Goal: Information Seeking & Learning: Check status

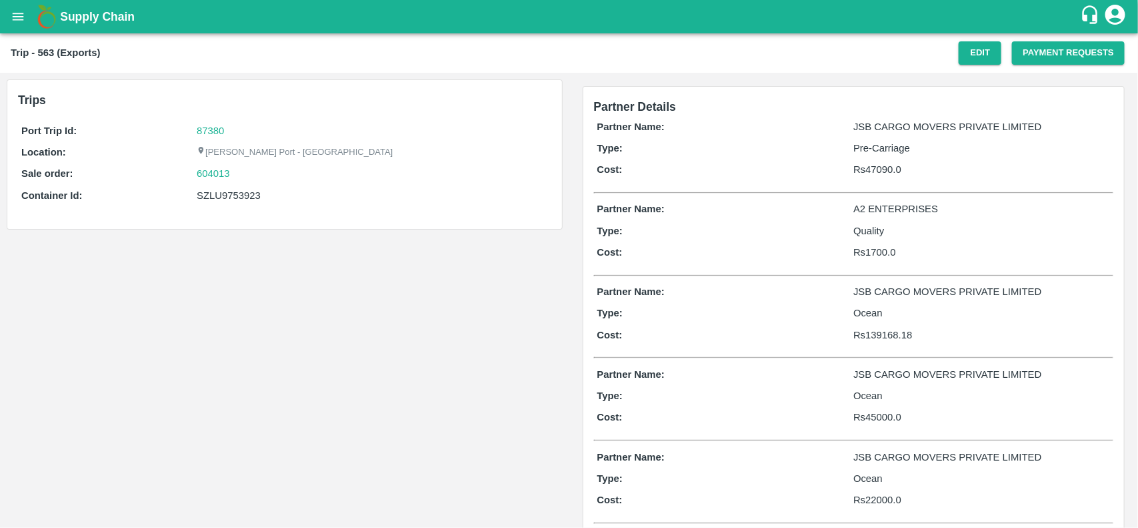
click at [231, 197] on div "SZLU9753923" at bounding box center [372, 195] width 351 height 15
copy div "SZLU9753923"
click at [231, 197] on div "SZLU9753923" at bounding box center [372, 195] width 351 height 15
click at [200, 128] on link "87380" at bounding box center [210, 130] width 27 height 11
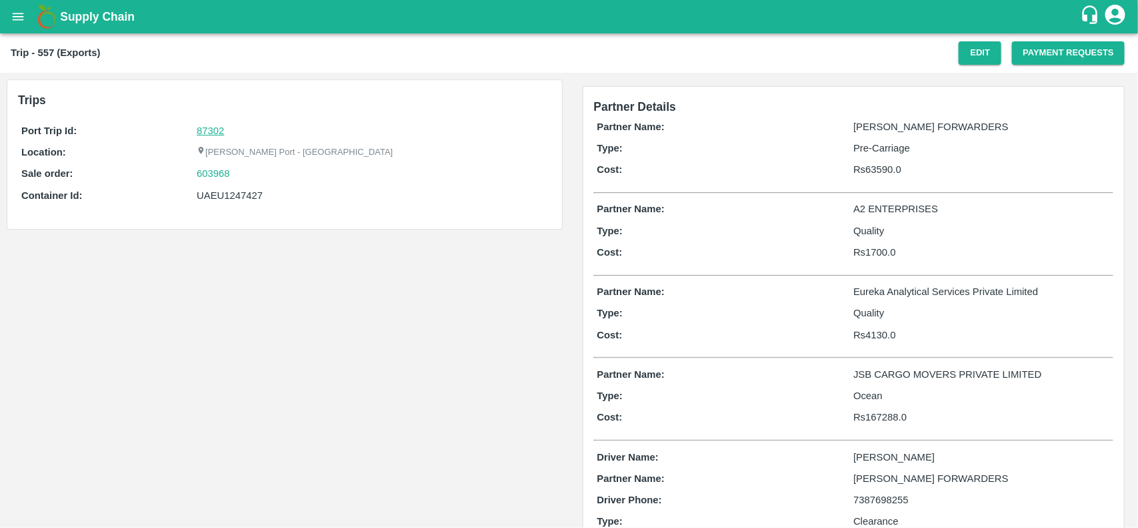
click at [207, 131] on link "87302" at bounding box center [210, 130] width 27 height 11
click at [241, 175] on div "603968" at bounding box center [372, 173] width 351 height 15
copy link
click at [241, 175] on div "603968" at bounding box center [372, 173] width 351 height 15
copy link "603968"
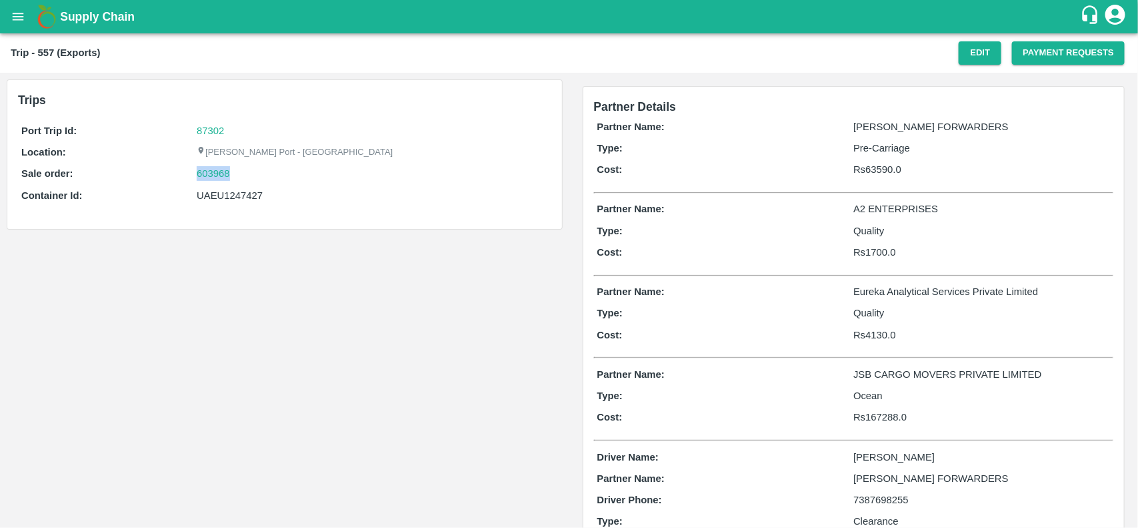
click at [241, 175] on div "603968" at bounding box center [372, 173] width 351 height 15
click at [198, 173] on link "603968" at bounding box center [213, 173] width 33 height 15
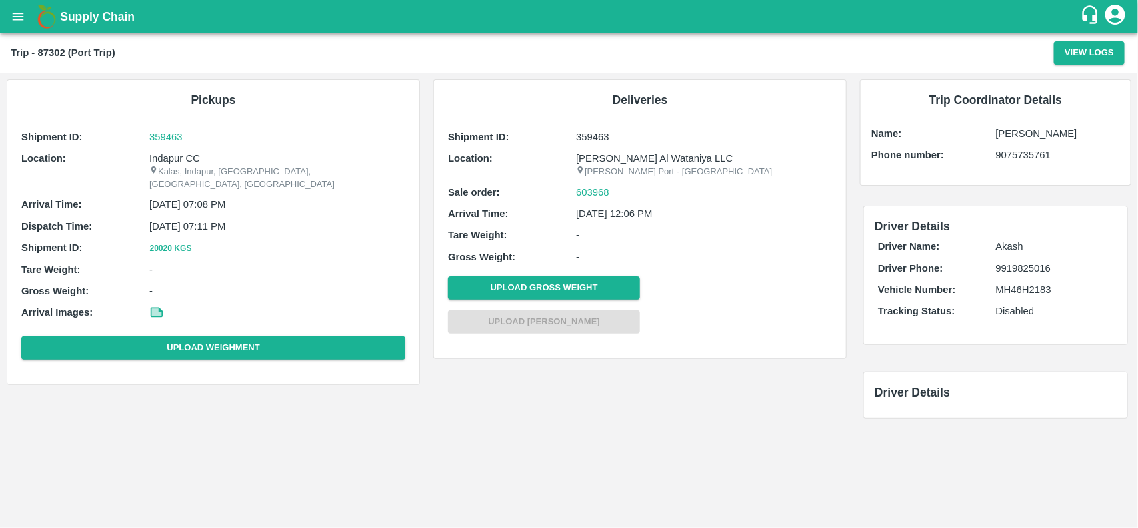
click at [171, 152] on p "Indapur CC" at bounding box center [277, 158] width 256 height 15
copy p "Indapur"
click at [171, 152] on p "Indapur CC" at bounding box center [277, 158] width 256 height 15
copy p "Indapur CC"
click at [171, 152] on p "Indapur CC" at bounding box center [277, 158] width 256 height 15
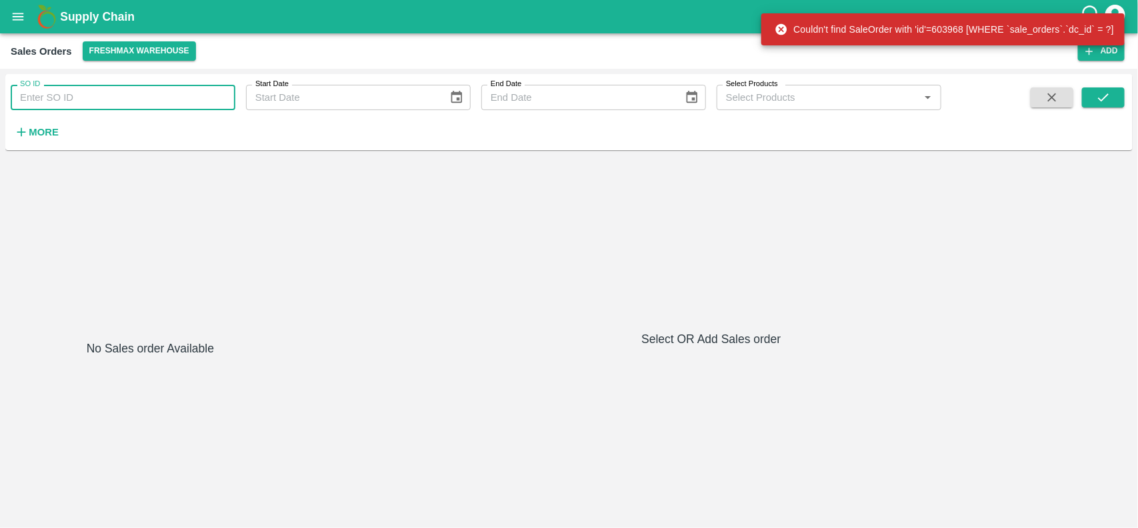
click at [87, 102] on input "SO ID" at bounding box center [123, 97] width 225 height 25
paste input "603968"
type input "603968"
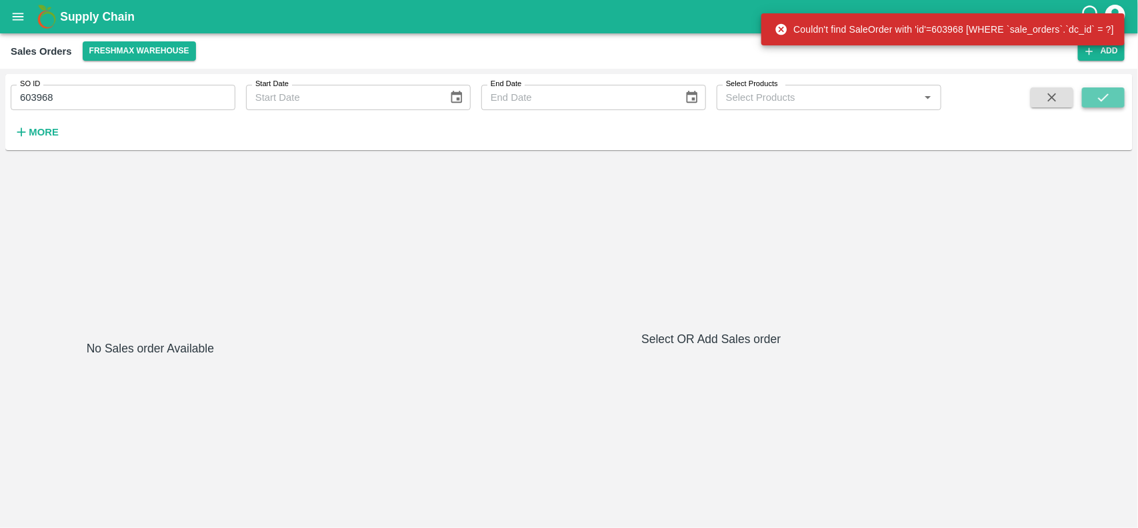
click at [1108, 98] on icon "submit" at bounding box center [1103, 97] width 15 height 15
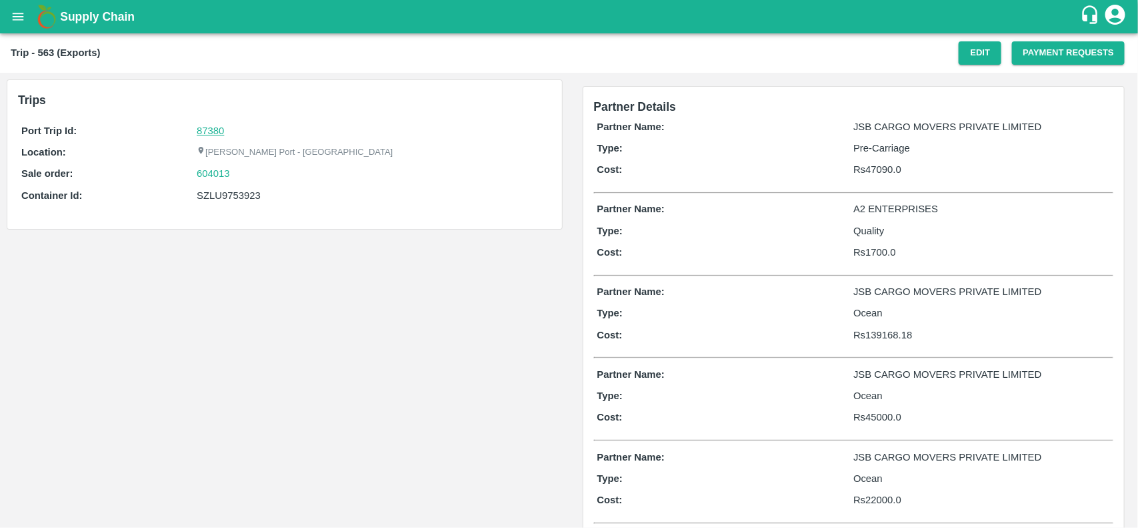
click at [218, 125] on link "87380" at bounding box center [210, 130] width 27 height 11
click at [235, 175] on div "604013" at bounding box center [372, 173] width 351 height 15
copy link "604013"
click at [235, 175] on div "604013" at bounding box center [372, 173] width 351 height 15
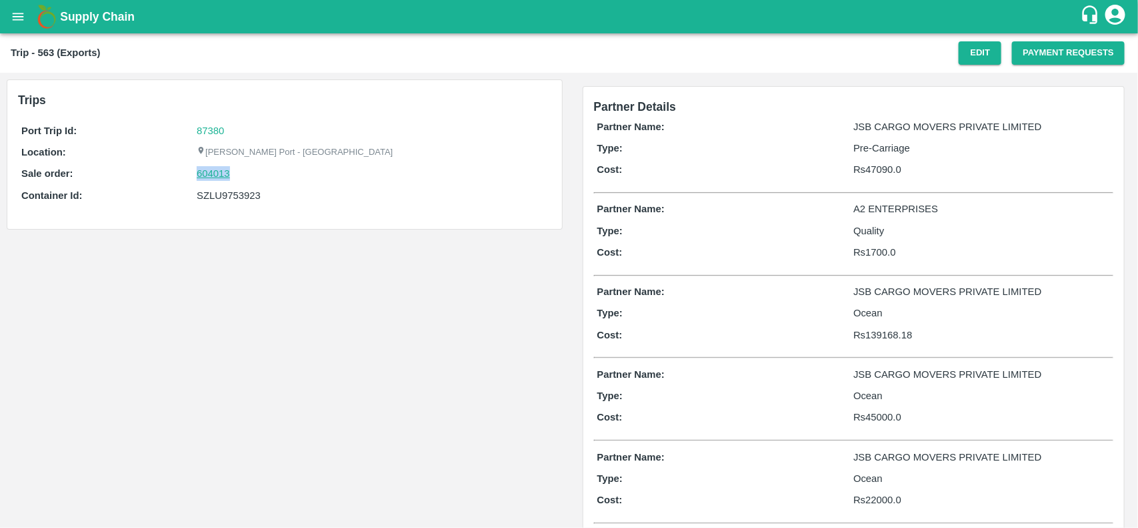
click at [203, 169] on link "604013" at bounding box center [213, 173] width 33 height 15
click at [219, 198] on div "SZLU9753923" at bounding box center [372, 195] width 351 height 15
copy div "SZLU9753923"
click at [219, 198] on div "SZLU9753923" at bounding box center [372, 195] width 351 height 15
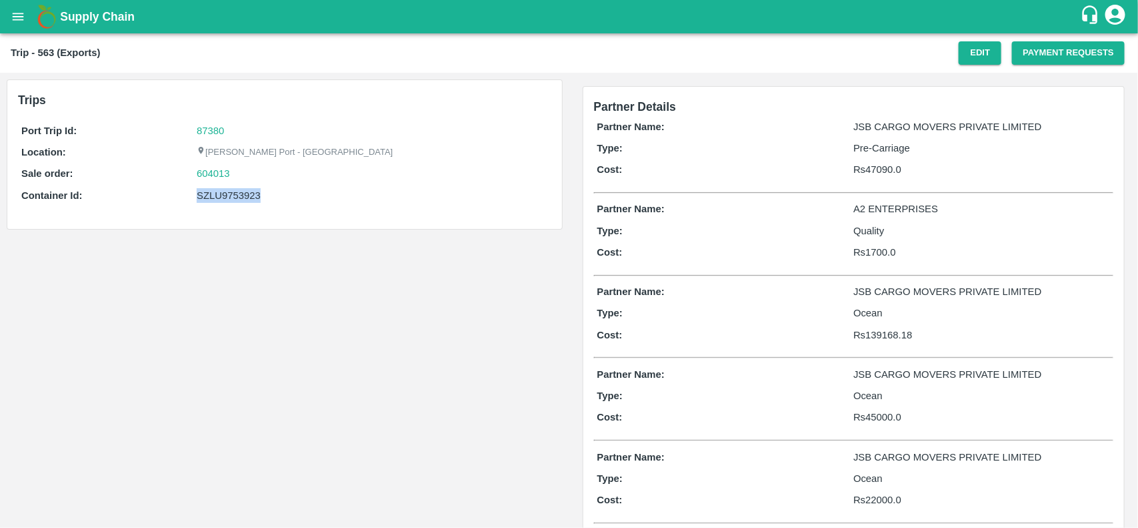
click at [214, 189] on div "SZLU9753923" at bounding box center [372, 195] width 351 height 15
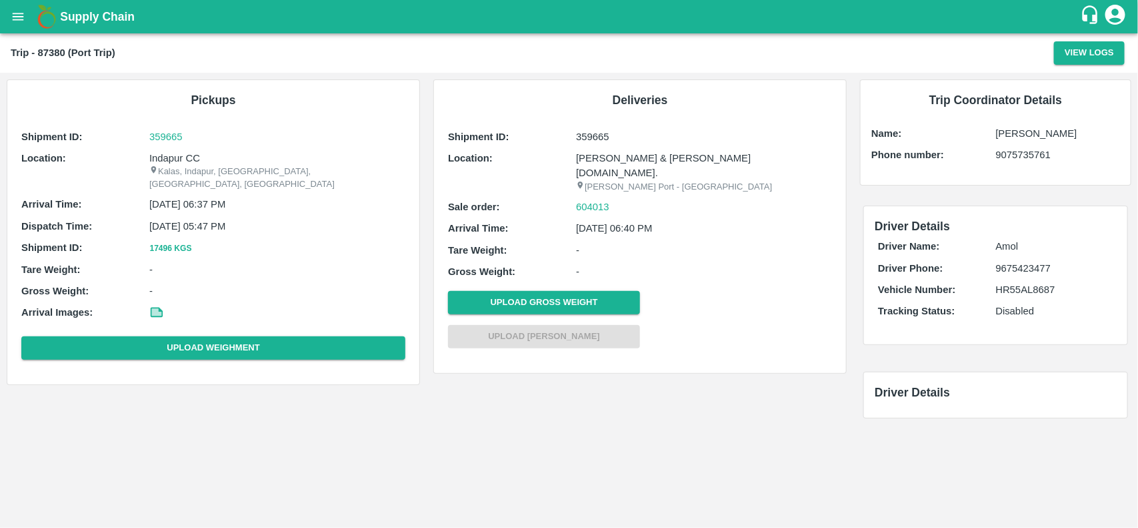
click at [179, 151] on p "Indapur CC" at bounding box center [277, 158] width 256 height 15
copy p "Indapur"
click at [179, 151] on p "Indapur CC" at bounding box center [277, 158] width 256 height 15
copy p "Indapur CC"
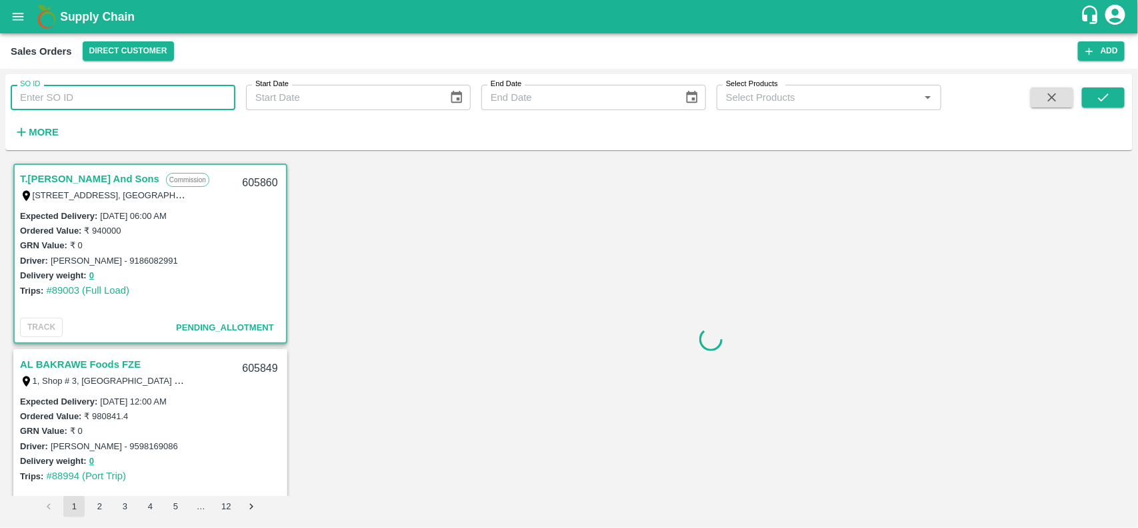
click at [101, 95] on input "SO ID" at bounding box center [123, 97] width 225 height 25
paste input "604013"
click at [101, 95] on input "604013" at bounding box center [123, 97] width 225 height 25
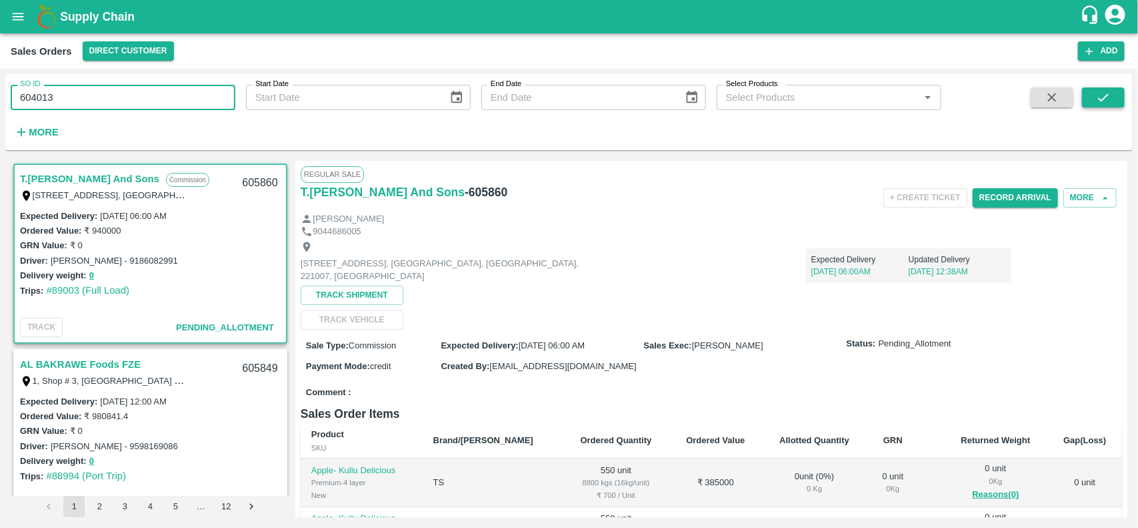
type input "604013"
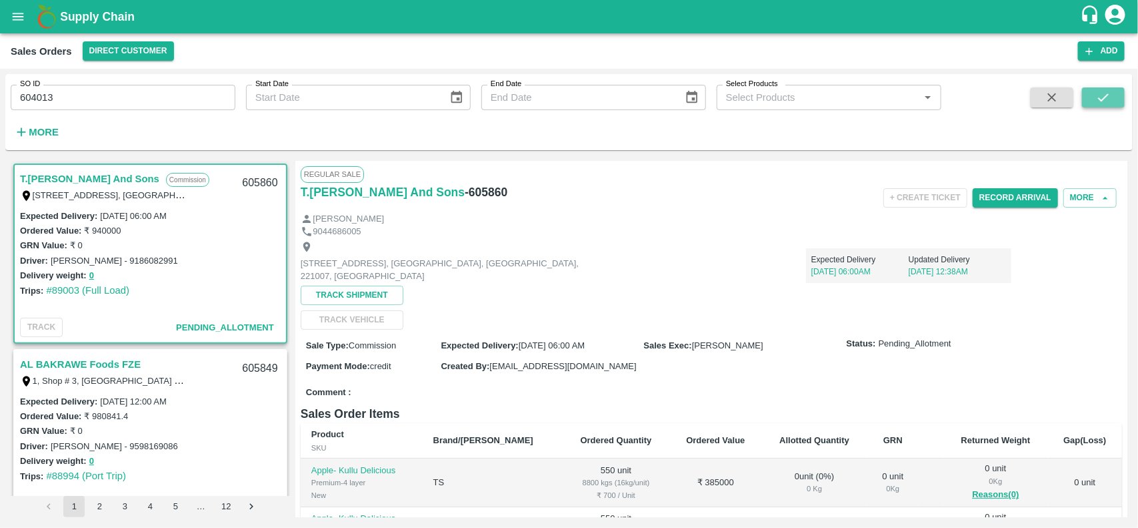
click at [1104, 95] on icon "submit" at bounding box center [1103, 97] width 15 height 15
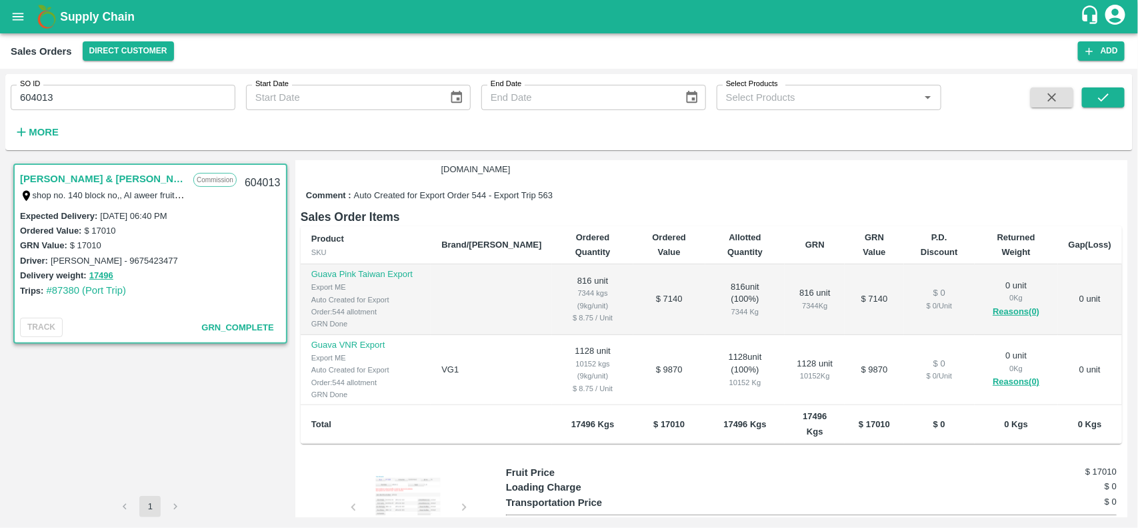
scroll to position [265, 0]
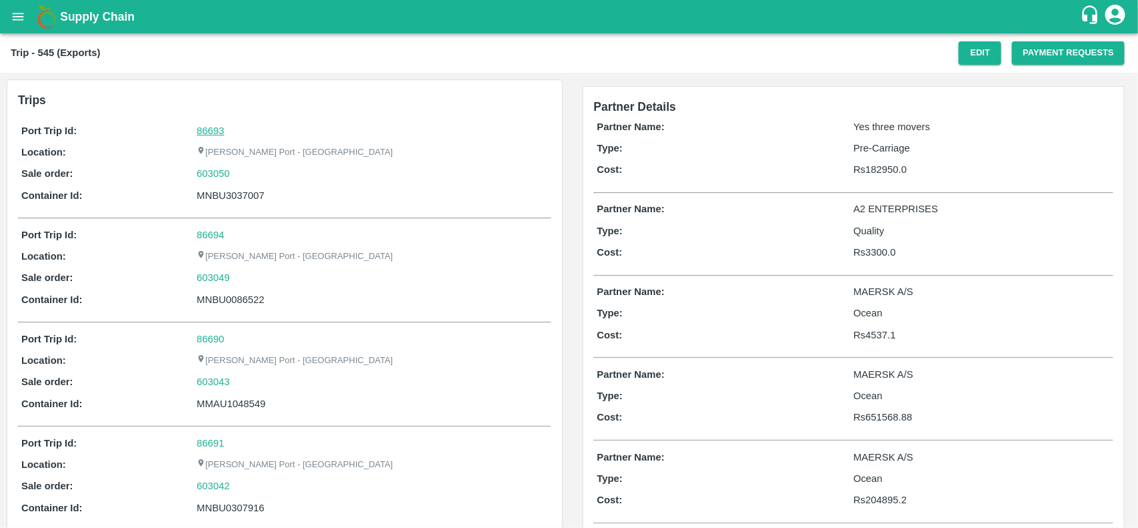
click at [200, 135] on link "86693" at bounding box center [210, 130] width 27 height 11
click at [244, 174] on div "603050" at bounding box center [372, 173] width 351 height 15
copy link "603050"
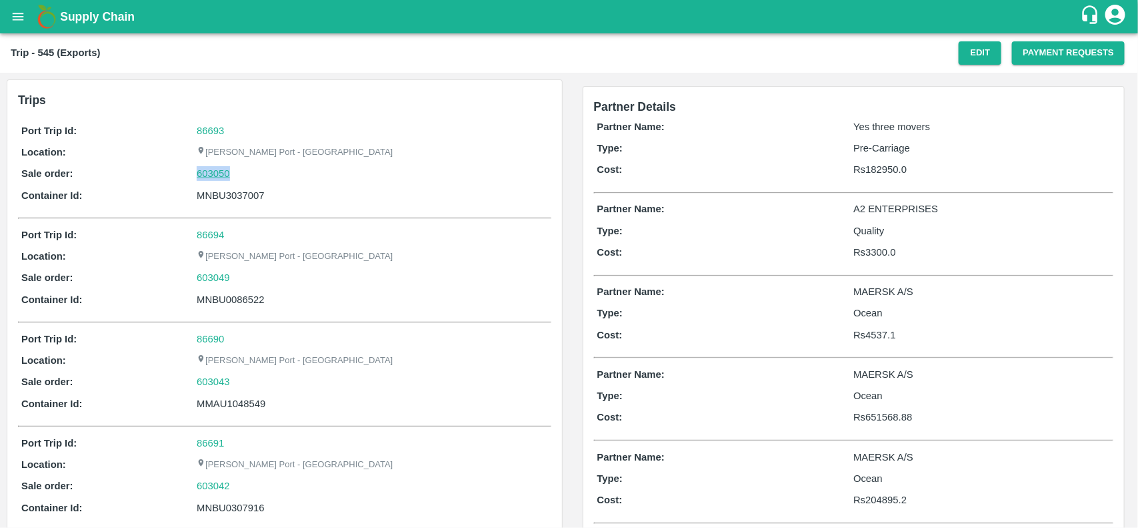
click at [211, 169] on link "603050" at bounding box center [213, 173] width 33 height 15
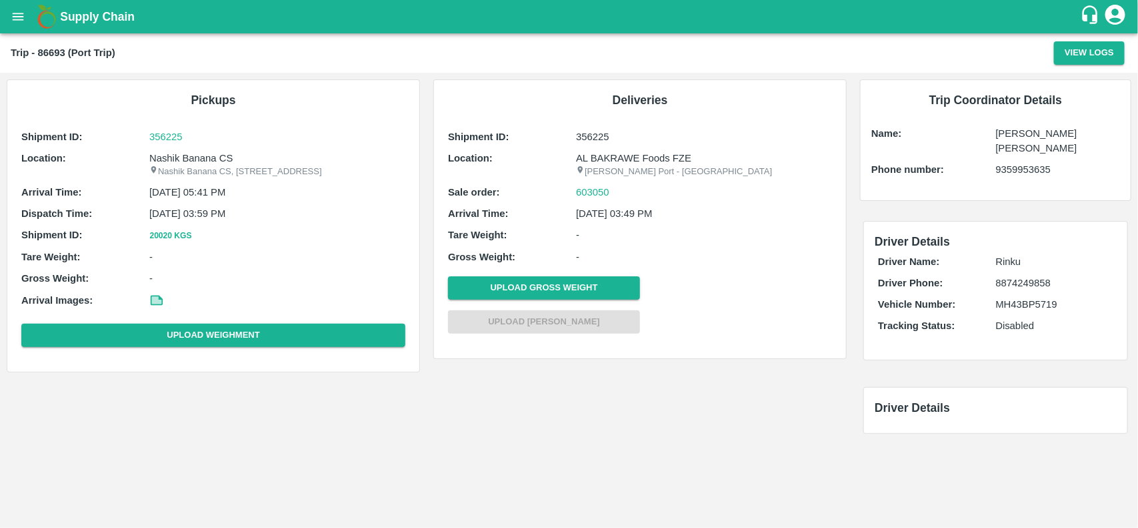
click at [175, 157] on p "Nashik Banana CS" at bounding box center [277, 158] width 256 height 15
copy p "Nashik Banana CS"
click at [175, 157] on p "Nashik Banana CS" at bounding box center [277, 158] width 256 height 15
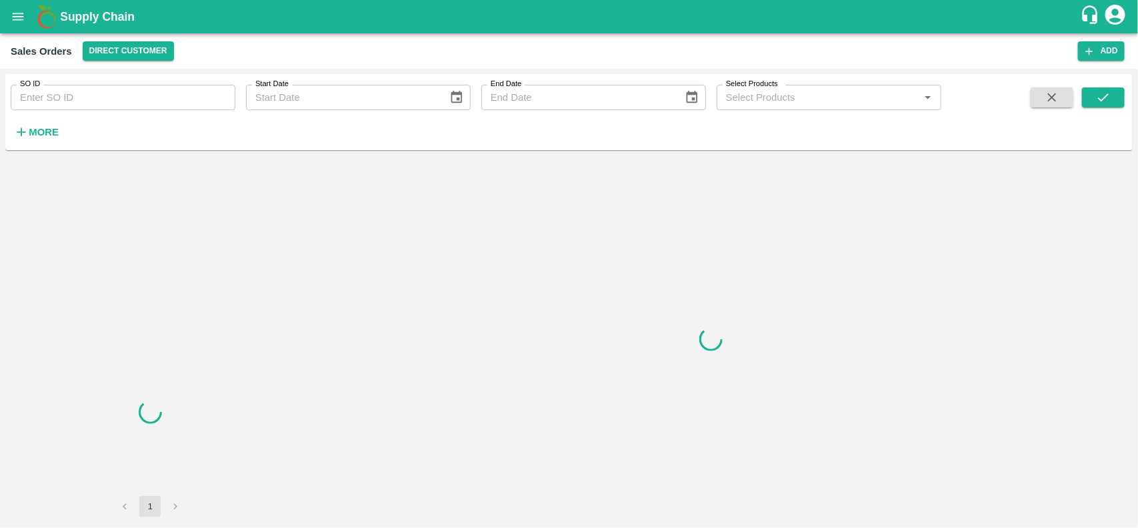
click at [47, 100] on input "SO ID" at bounding box center [123, 97] width 225 height 25
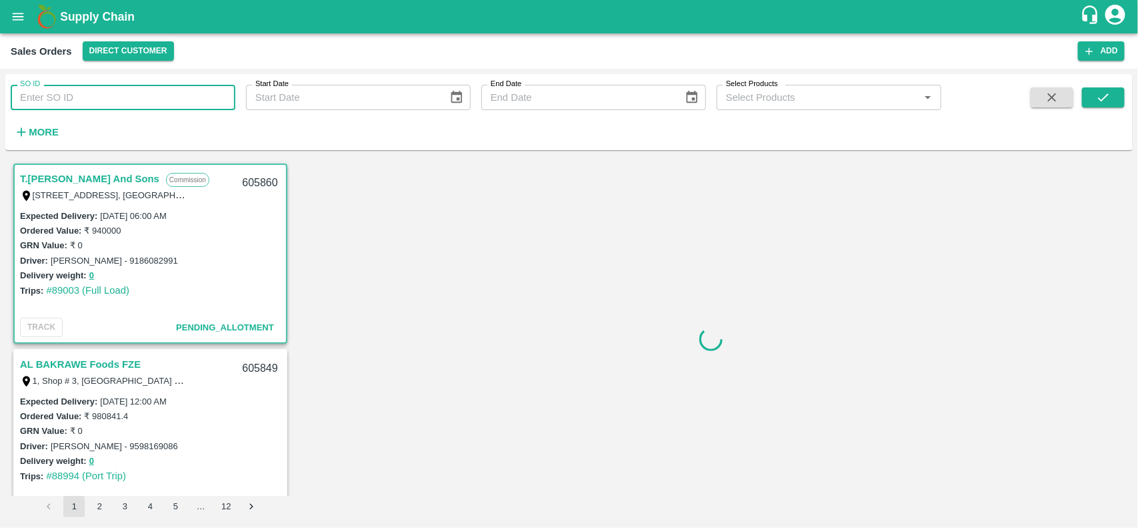
click at [47, 100] on input "SO ID" at bounding box center [123, 97] width 225 height 25
type input "603050"
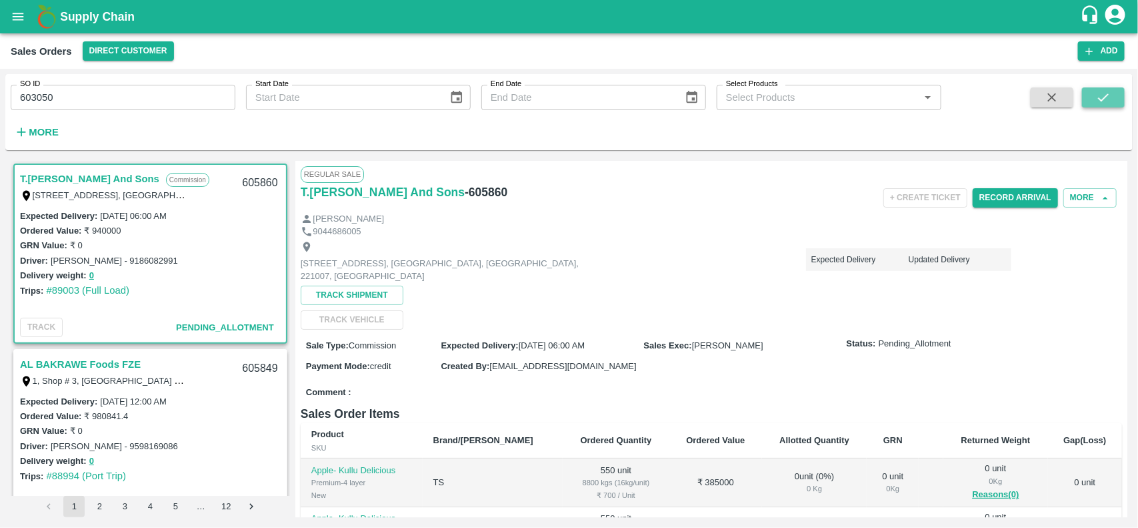
click at [1104, 104] on icon "submit" at bounding box center [1103, 97] width 15 height 15
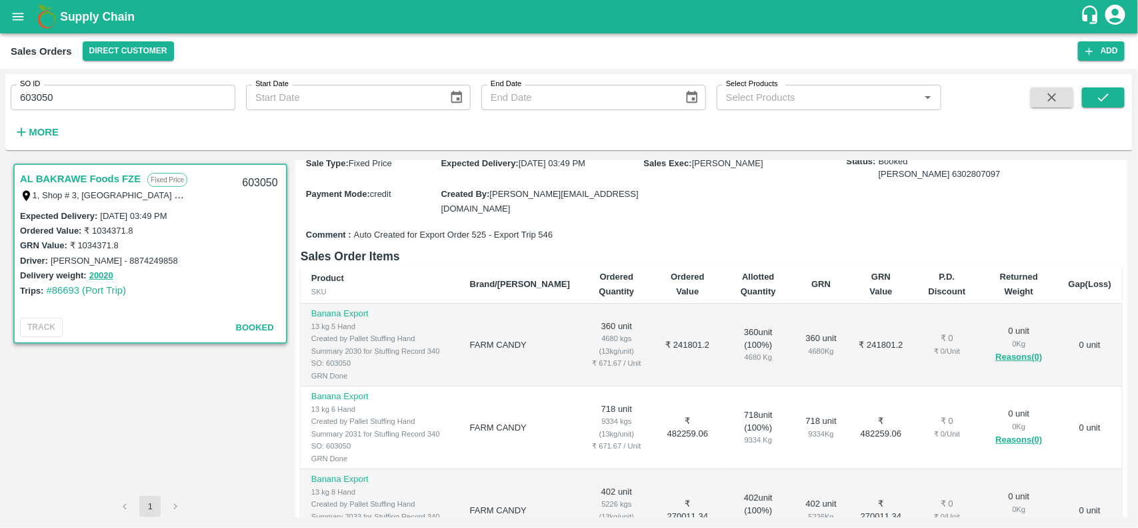
scroll to position [224, 0]
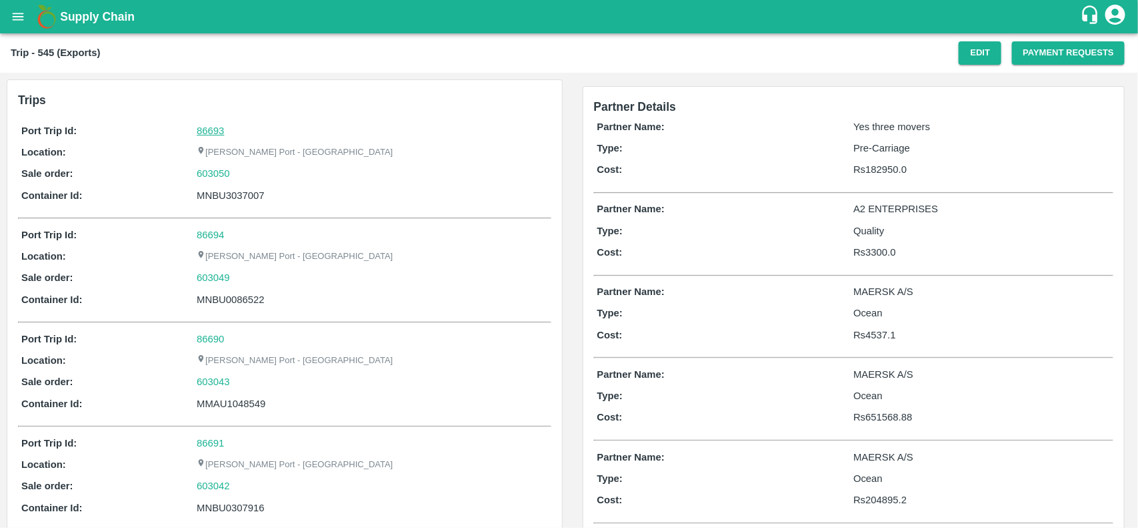
click at [213, 134] on link "86693" at bounding box center [210, 130] width 27 height 11
click at [242, 171] on div "603050" at bounding box center [372, 173] width 351 height 15
copy link "603050"
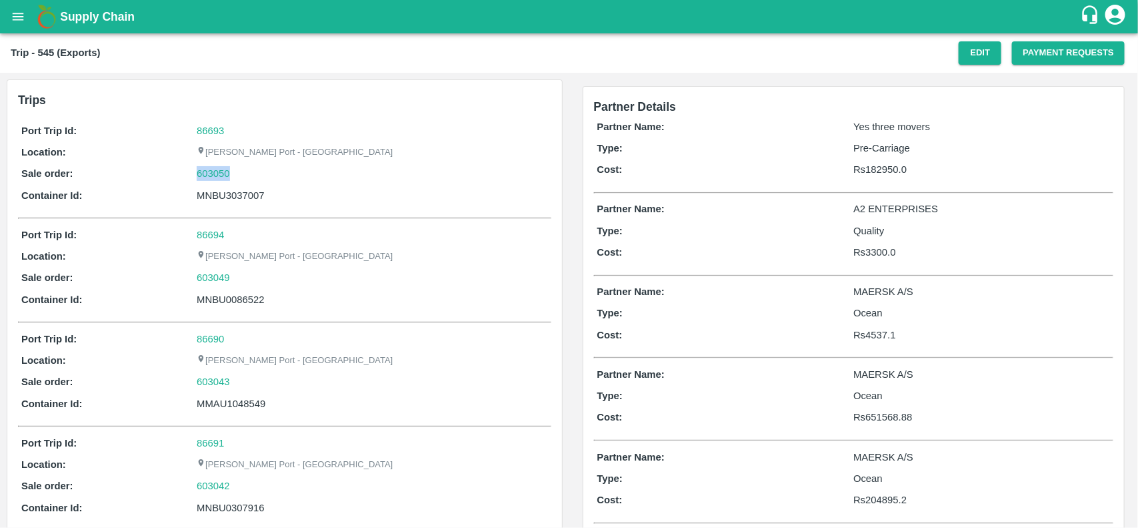
click at [242, 171] on div "603050" at bounding box center [372, 173] width 351 height 15
click at [207, 175] on link "603050" at bounding box center [213, 173] width 33 height 15
click at [244, 175] on div "603050" at bounding box center [372, 173] width 351 height 15
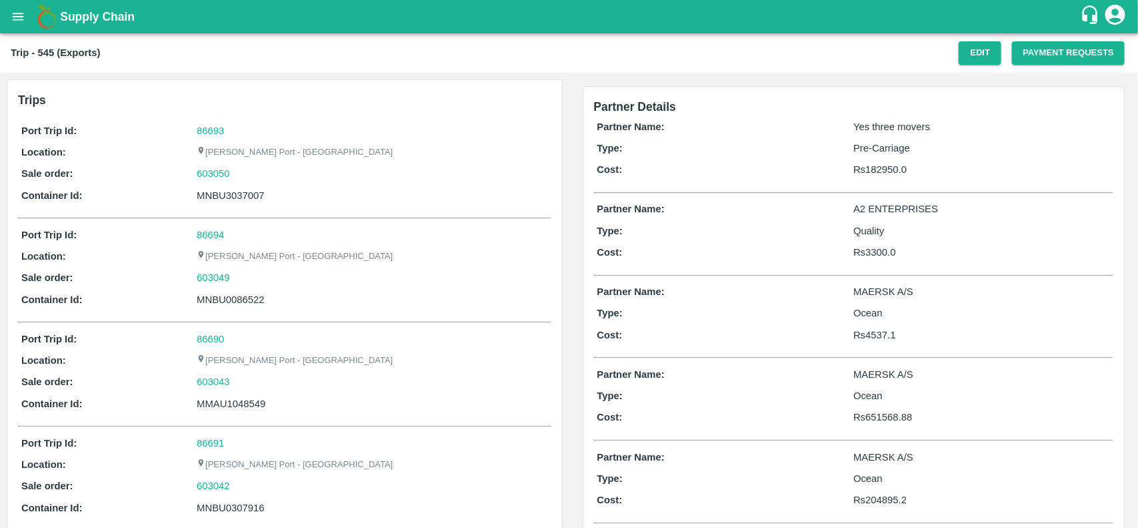
scroll to position [147, 0]
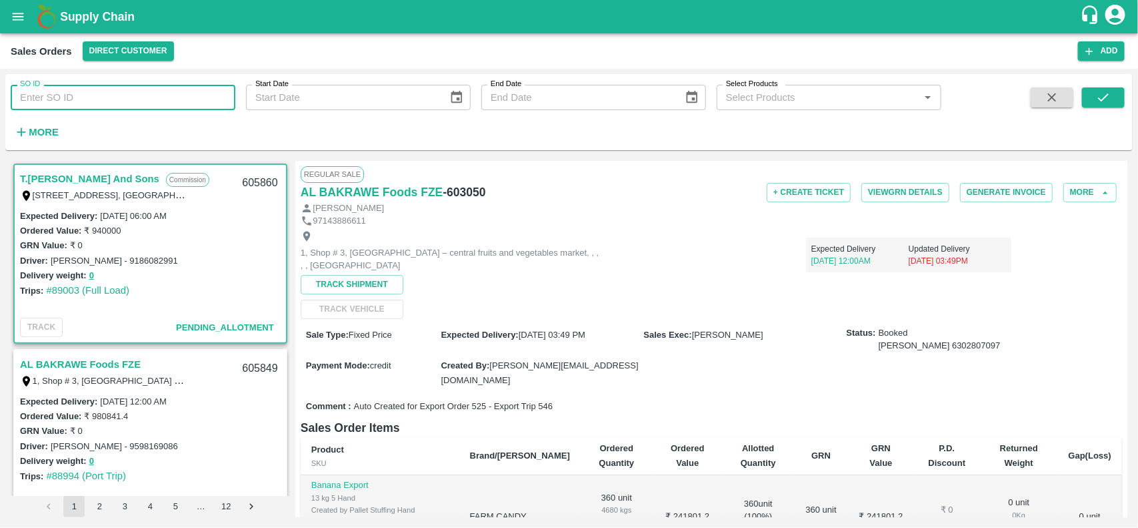
click at [113, 95] on input "SO ID" at bounding box center [123, 97] width 225 height 25
paste input "603050"
click at [113, 95] on input "SO ID" at bounding box center [123, 97] width 225 height 25
type input "603050"
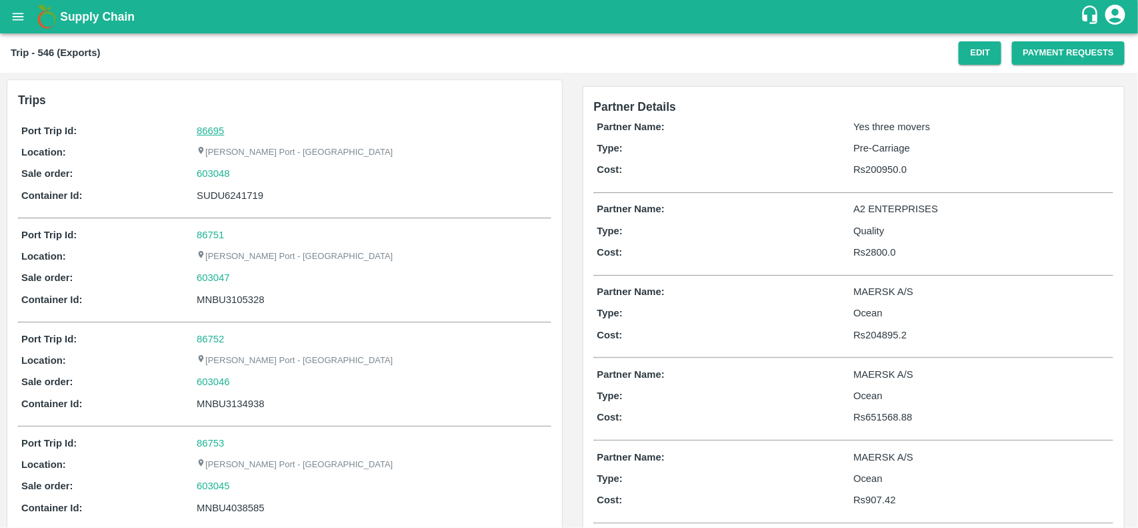
click at [208, 133] on link "86695" at bounding box center [210, 130] width 27 height 11
click at [247, 174] on div "603048" at bounding box center [372, 173] width 351 height 15
copy link "603048"
click at [247, 174] on div "603048" at bounding box center [372, 173] width 351 height 15
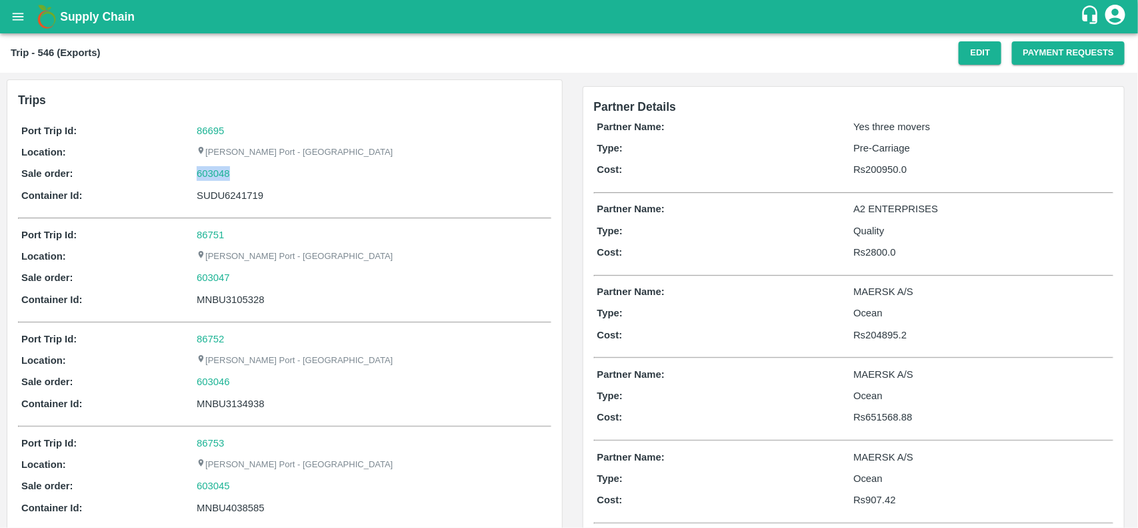
click at [247, 174] on div "603048" at bounding box center [372, 173] width 351 height 15
click at [207, 171] on link "603048" at bounding box center [213, 173] width 33 height 15
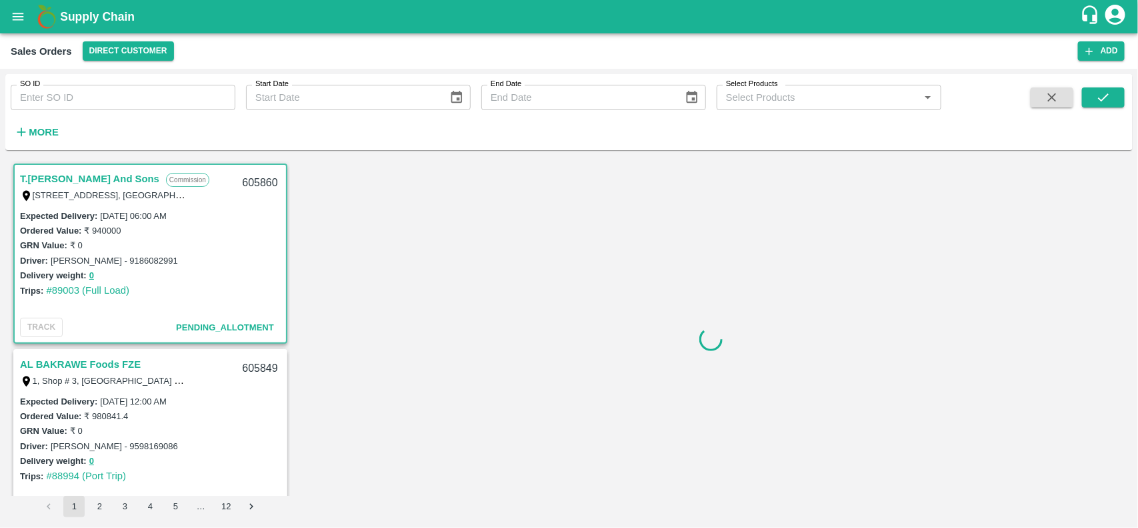
click at [77, 112] on div "SO ID SO ID Start Date Start Date End Date End Date Select Products Select Prod…" at bounding box center [471, 108] width 942 height 69
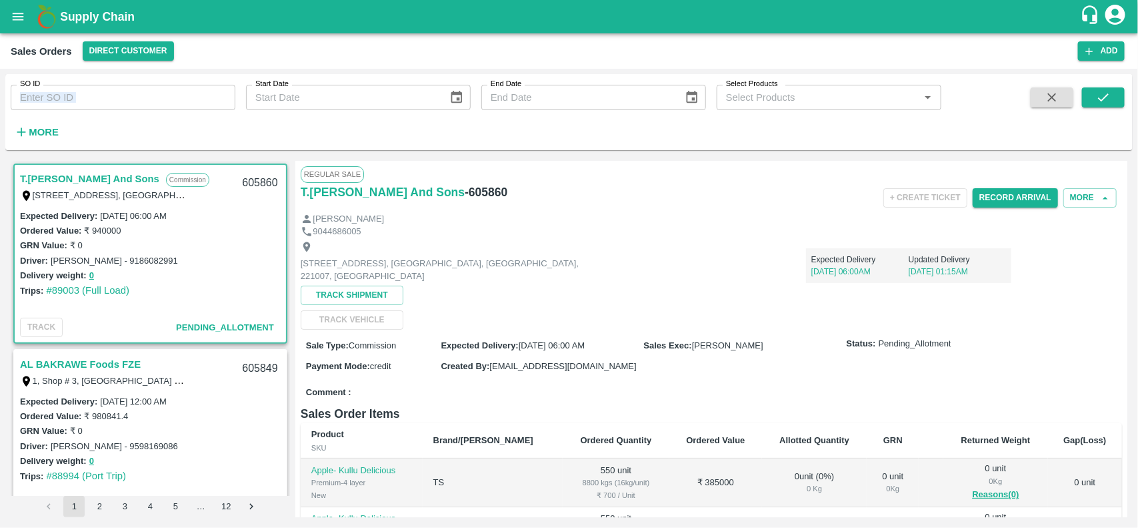
drag, startPoint x: 73, startPoint y: 117, endPoint x: 64, endPoint y: 91, distance: 27.0
click at [64, 91] on div "SO ID SO ID Start Date Start Date End Date End Date Select Products Select Prod…" at bounding box center [471, 108] width 942 height 69
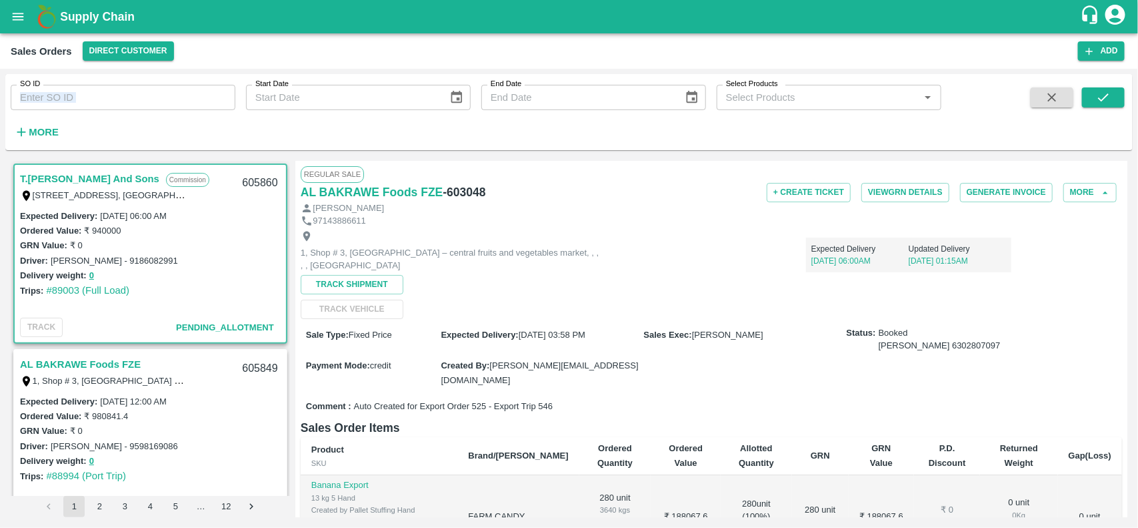
click at [64, 91] on input "SO ID" at bounding box center [123, 97] width 225 height 25
paste input "603048"
click at [64, 91] on input "603048" at bounding box center [123, 97] width 225 height 25
type input "603048"
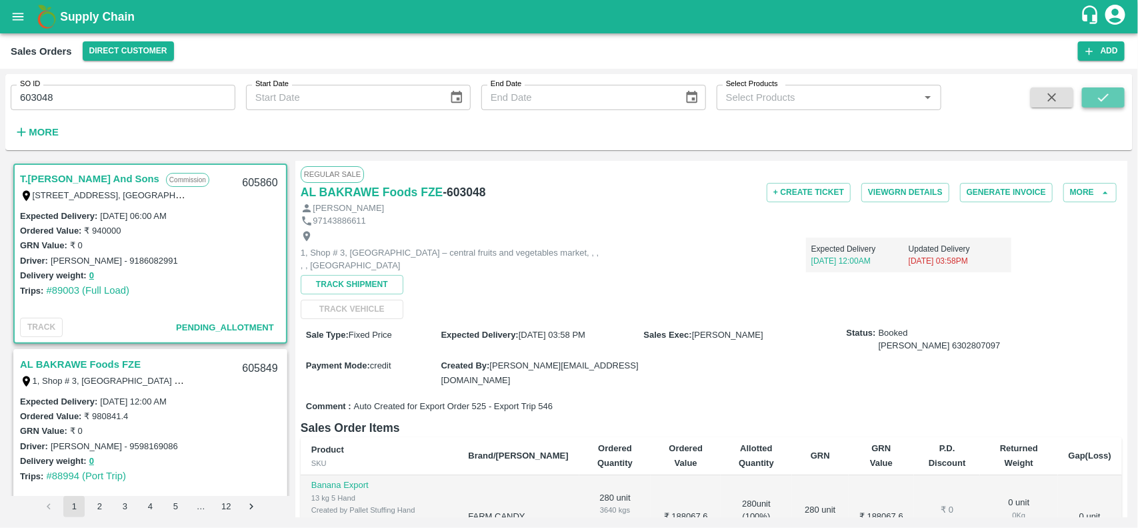
click at [1107, 92] on icon "submit" at bounding box center [1103, 97] width 15 height 15
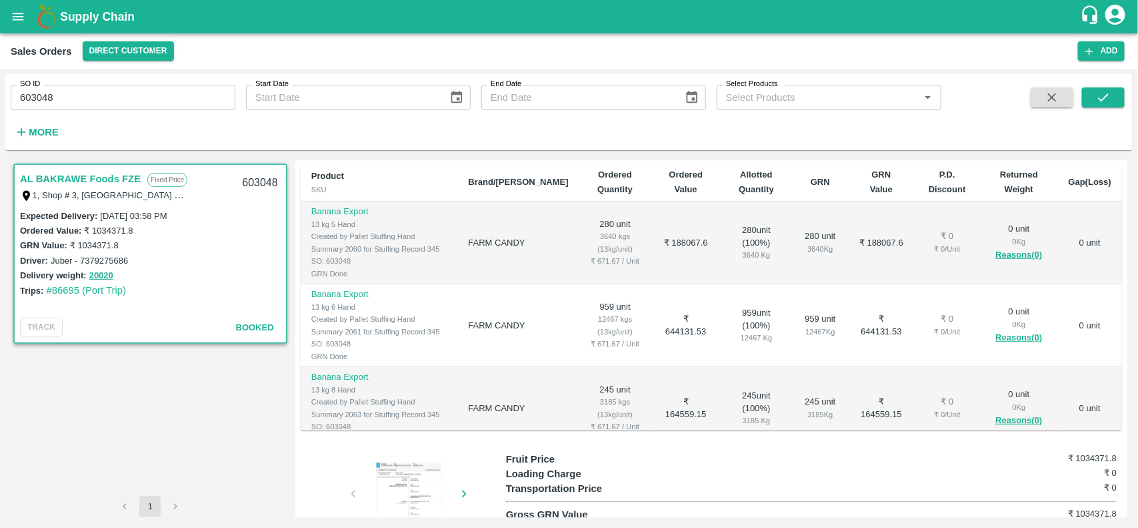
scroll to position [92, 0]
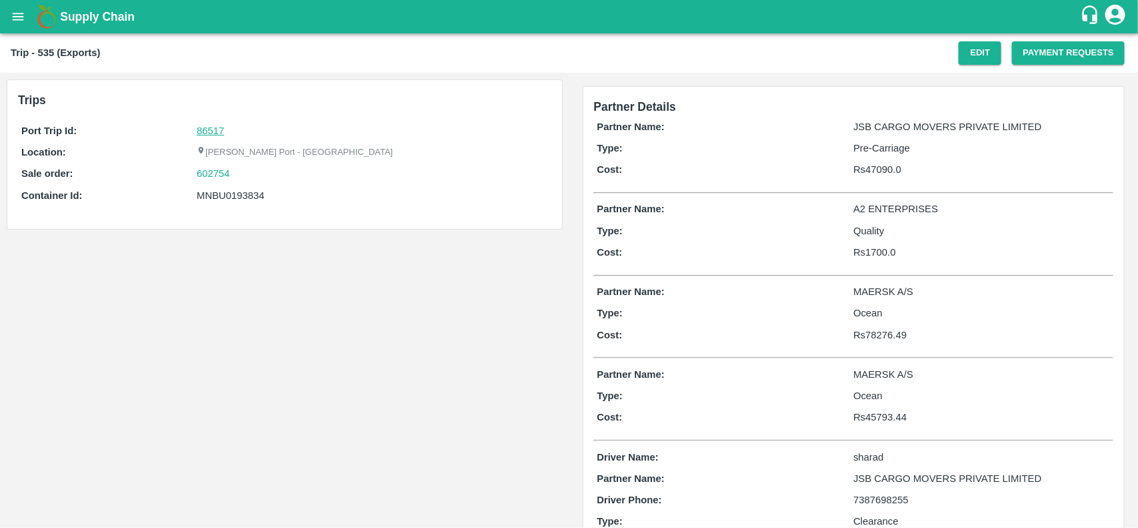
click at [217, 129] on link "86517" at bounding box center [210, 130] width 27 height 11
click at [241, 181] on div "Port Trip Id: 86517 Location: Jawaharlal Nehru Port - Nhava Sheva Sale order: 6…" at bounding box center [285, 166] width 534 height 93
copy div "MNBU0193834"
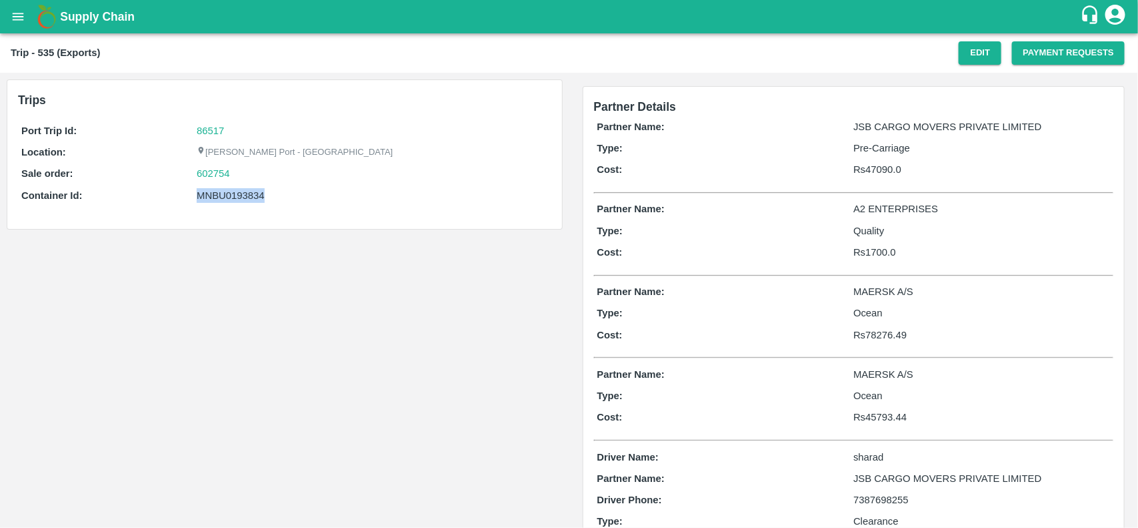
click at [241, 181] on div "Port Trip Id: 86517 Location: Jawaharlal Nehru Port - Nhava Sheva Sale order: 6…" at bounding box center [285, 166] width 534 height 93
click at [239, 174] on div "602754" at bounding box center [372, 173] width 351 height 15
copy link "602754"
click at [239, 174] on div "602754" at bounding box center [372, 173] width 351 height 15
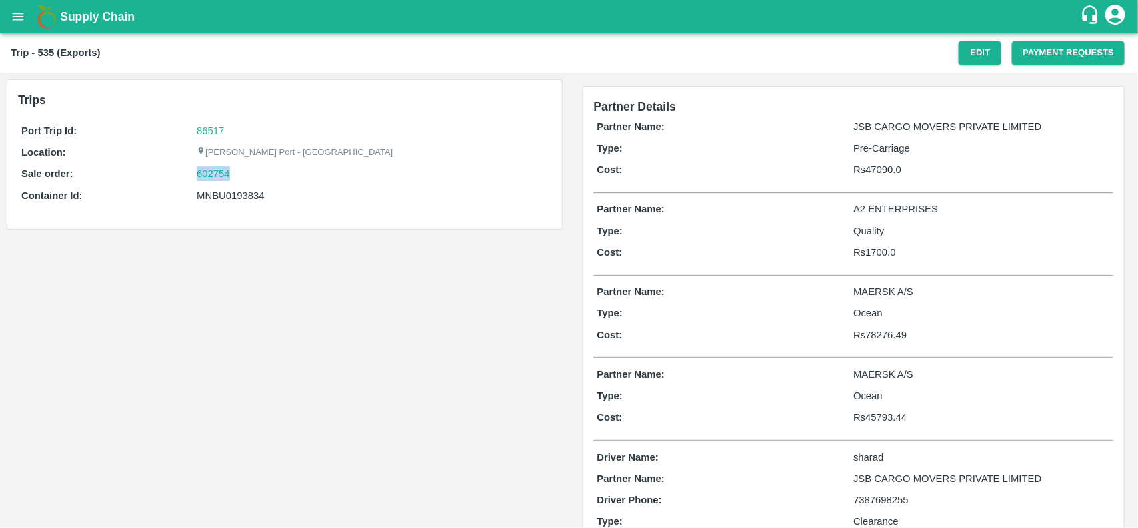
click at [207, 171] on link "602754" at bounding box center [213, 173] width 33 height 15
click at [249, 195] on div "MNBU0193834" at bounding box center [372, 195] width 351 height 15
copy div "MNBU0193834"
click at [249, 195] on div "MNBU0193834" at bounding box center [372, 195] width 351 height 15
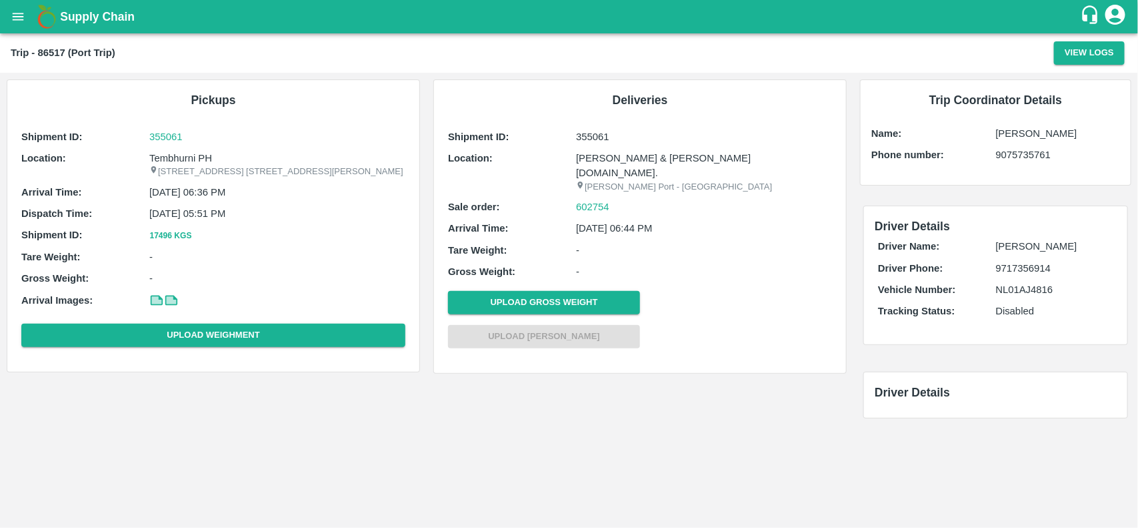
click at [184, 145] on div "Shipment ID: 355061 Location: [STREET_ADDRESS] E-5, YASHSHREE INDUSTRIES, M.I.D…" at bounding box center [213, 240] width 391 height 229
copy p "Tembhurni"
click at [184, 148] on div "Shipment ID: 355061 Location: [STREET_ADDRESS] E-5, YASHSHREE INDUSTRIES, M.I.D…" at bounding box center [213, 240] width 391 height 229
copy p "Tembhurni"
click at [184, 148] on div "Shipment ID: 355061 Location: [STREET_ADDRESS] E-5, YASHSHREE INDUSTRIES, M.I.D…" at bounding box center [213, 240] width 391 height 229
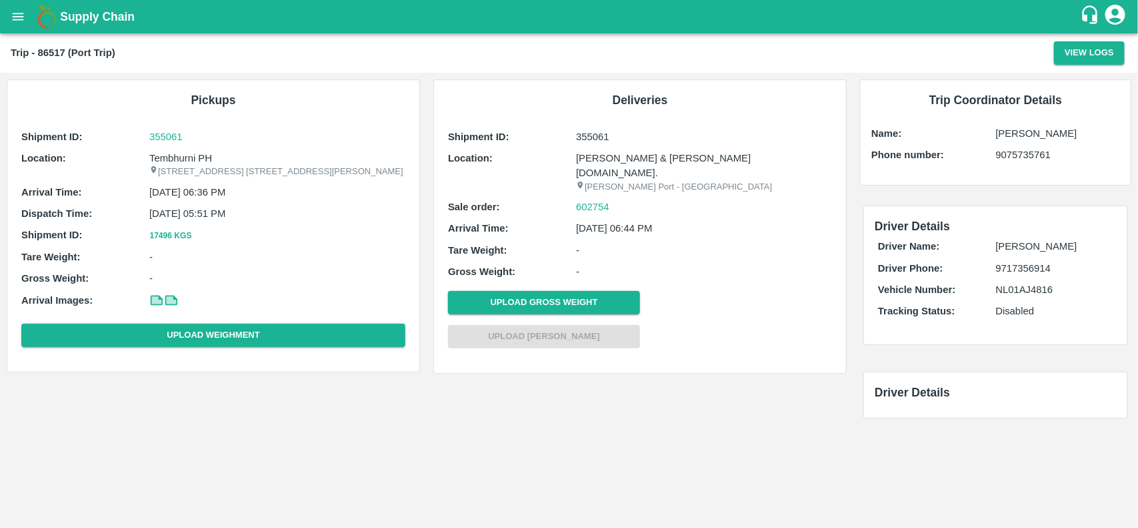
click at [195, 161] on p "Tembhurni PH" at bounding box center [277, 158] width 256 height 15
copy p "Tembhurni PH"
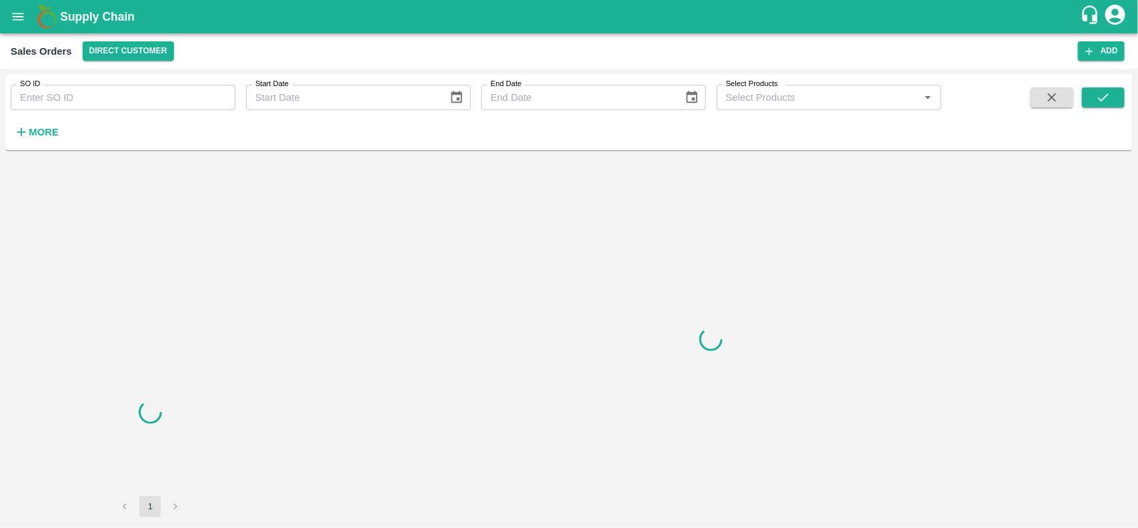
click at [59, 98] on input "SO ID" at bounding box center [123, 97] width 225 height 25
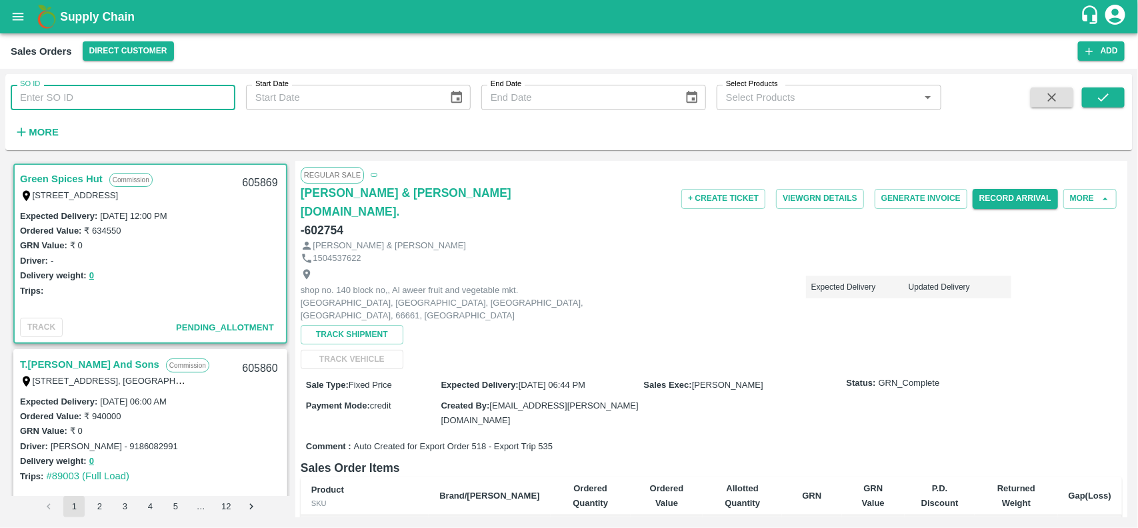
click at [59, 98] on input "SO ID" at bounding box center [123, 97] width 225 height 25
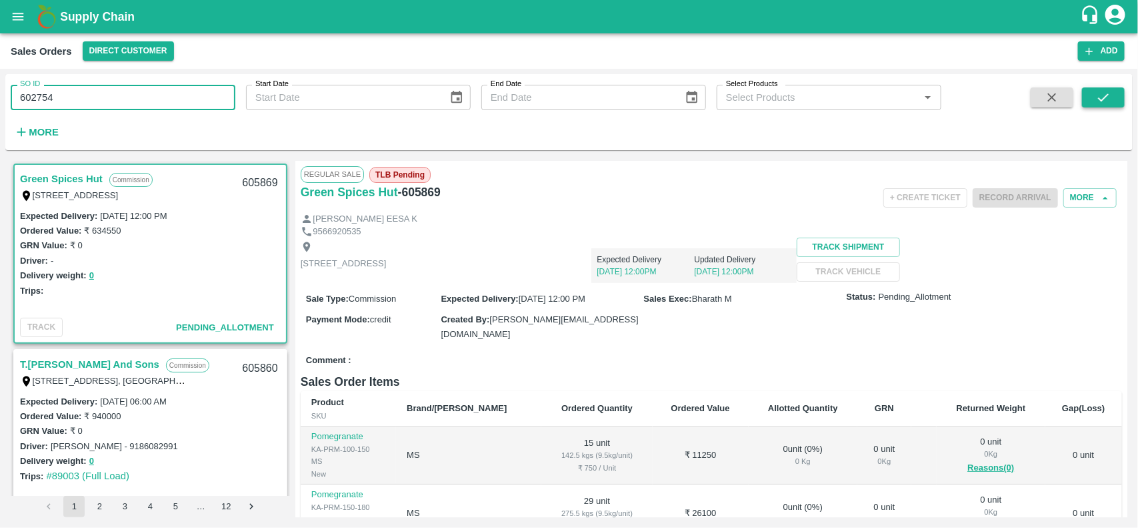
type input "602754"
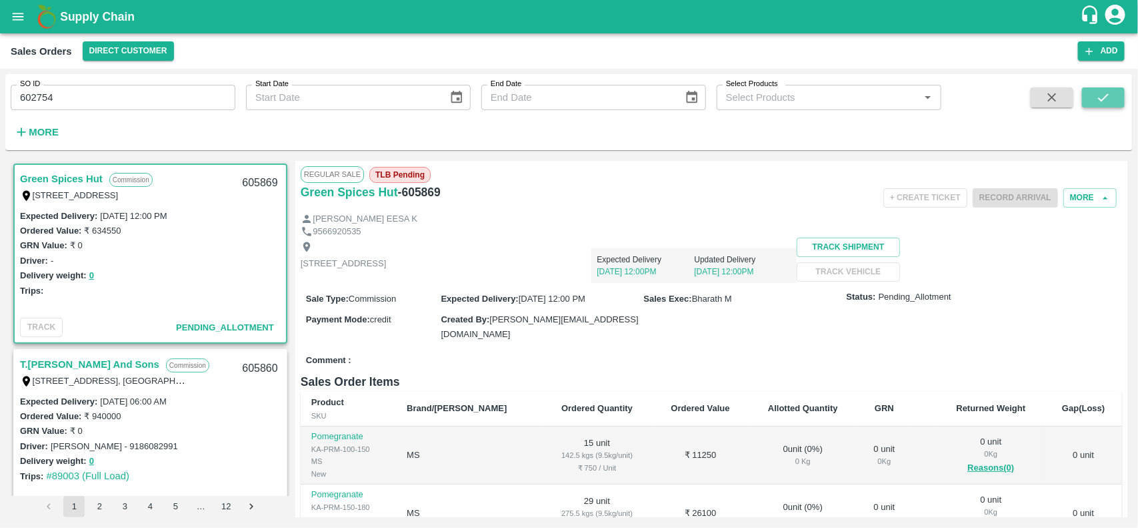
click at [1090, 87] on button "submit" at bounding box center [1103, 97] width 43 height 20
click at [93, 99] on input "602754" at bounding box center [123, 97] width 225 height 25
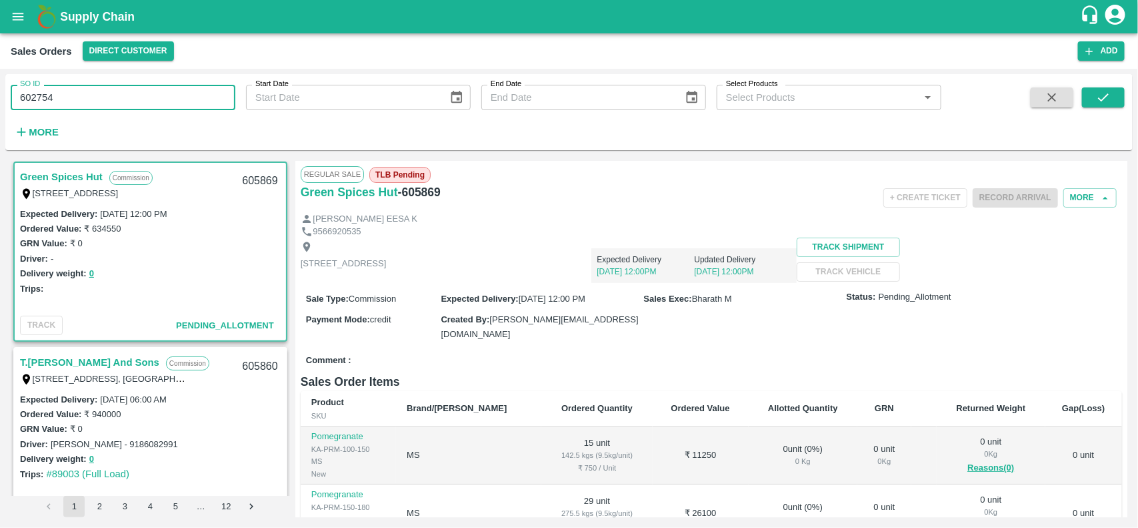
click at [93, 99] on input "602754" at bounding box center [123, 97] width 225 height 25
paste input "text"
type input "602754"
click at [1098, 101] on icon "submit" at bounding box center [1103, 97] width 15 height 15
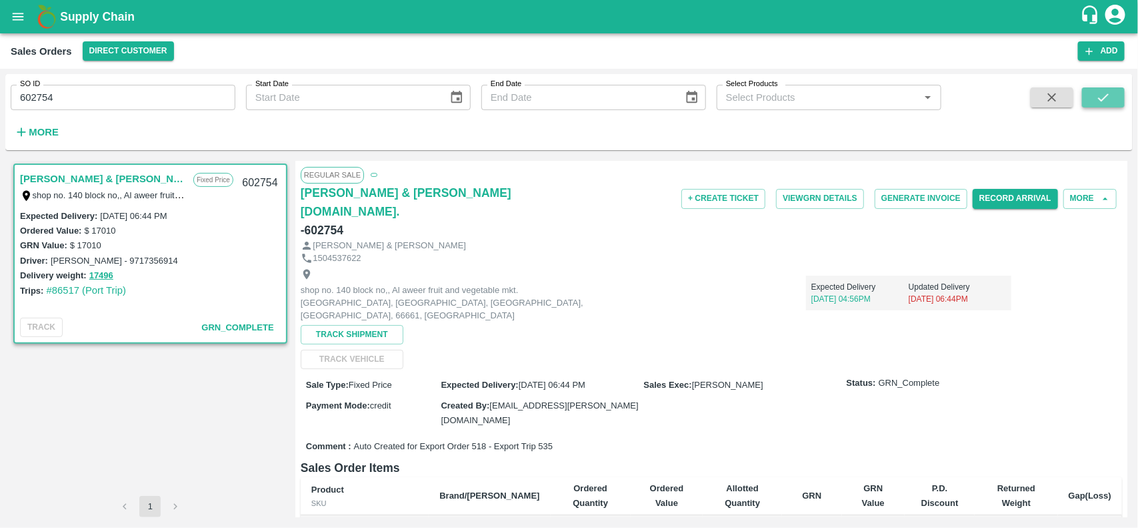
click at [1098, 101] on icon "submit" at bounding box center [1103, 97] width 15 height 15
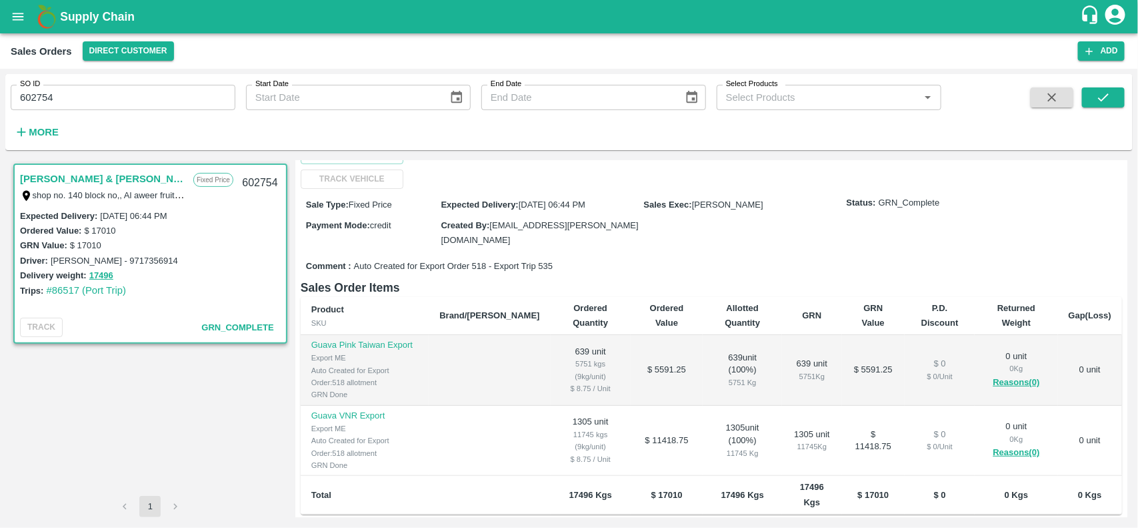
scroll to position [190, 0]
